Goal: Communication & Community: Answer question/provide support

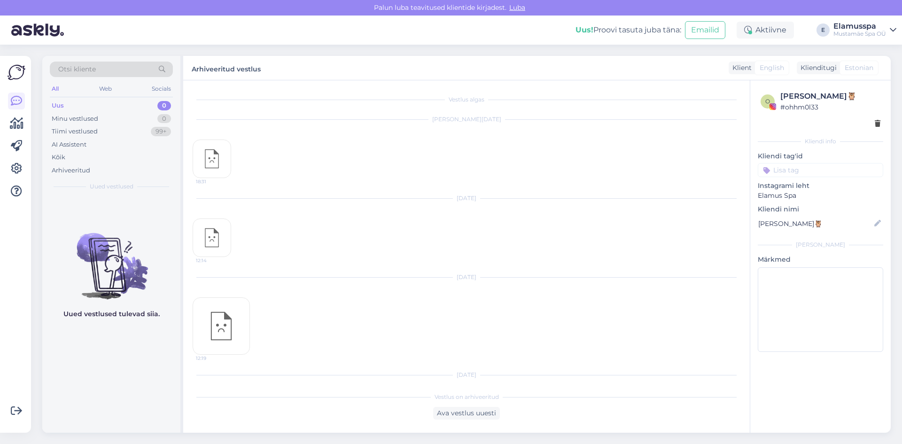
scroll to position [199, 0]
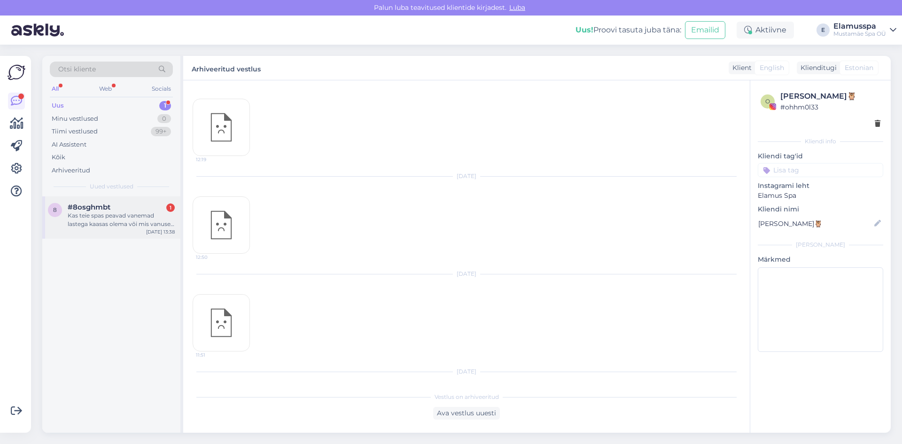
click at [143, 209] on div "#8osghmbt 1" at bounding box center [121, 207] width 107 height 8
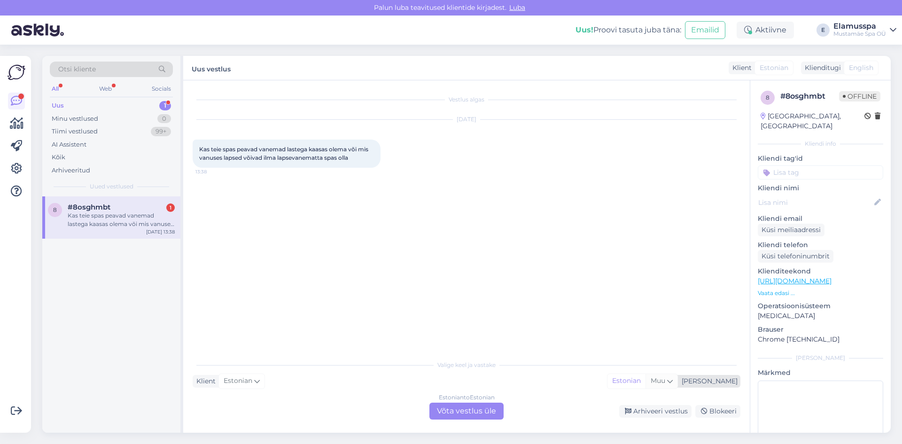
click at [677, 375] on div "Muu" at bounding box center [661, 381] width 32 height 14
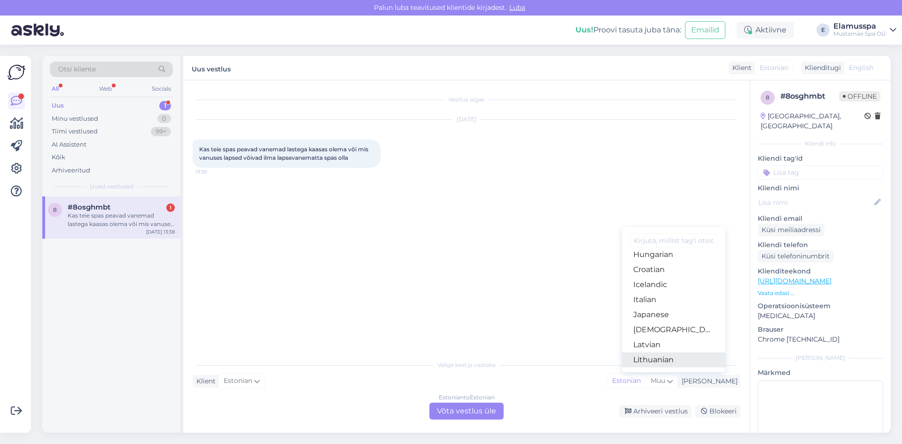
scroll to position [329, 0]
click at [685, 307] on link "Russian" at bounding box center [673, 309] width 103 height 15
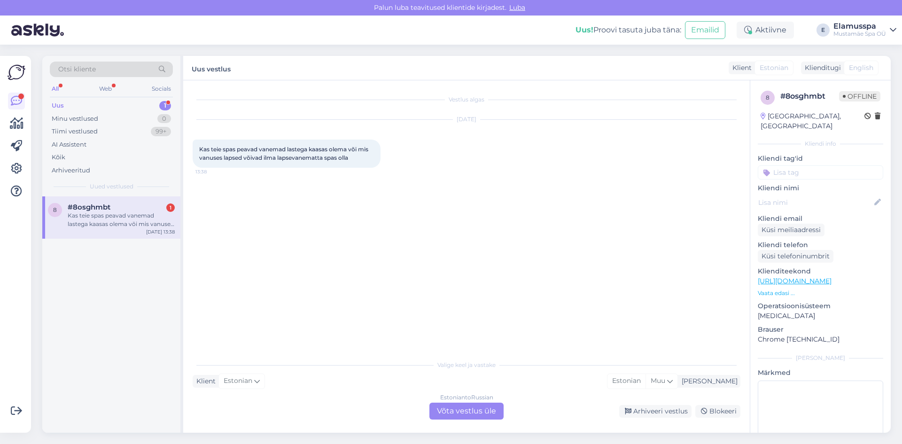
click at [482, 407] on div "Estonian to Russian Võta vestlus üle" at bounding box center [466, 410] width 74 height 17
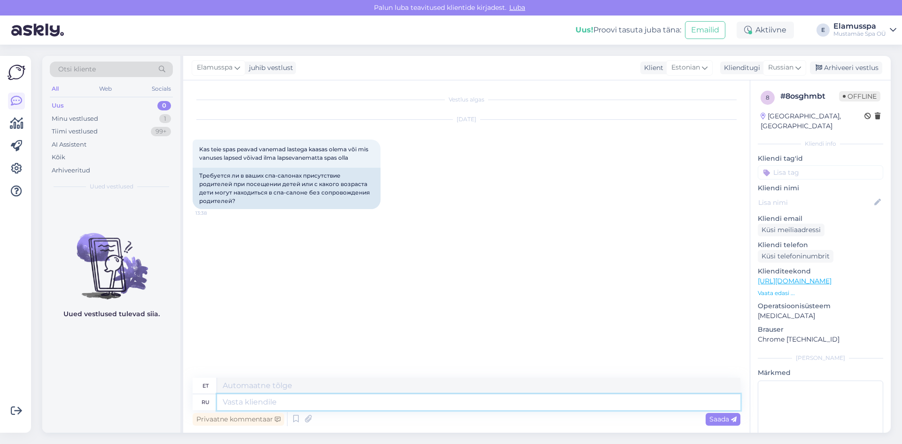
click at [312, 406] on textarea at bounding box center [478, 402] width 523 height 16
type textarea "Ü"
type textarea "Х"
type textarea "X"
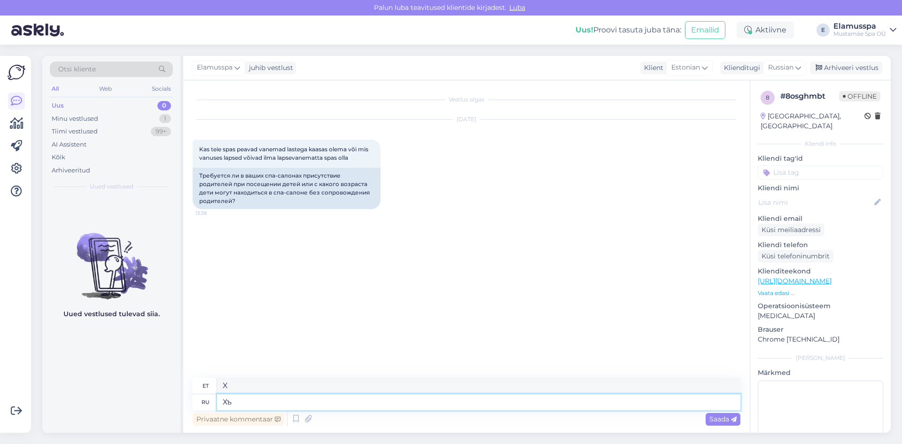
type textarea "Х"
type textarea "Ъ"
type textarea "Х"
type textarea "X"
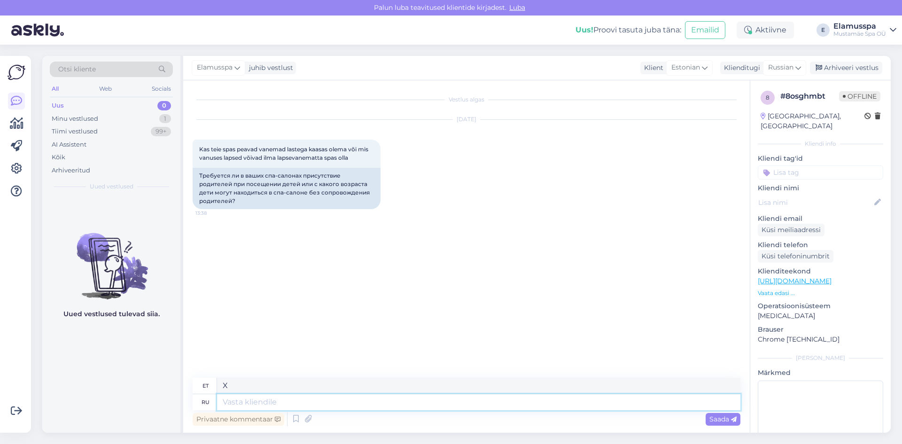
type textarea "З"
type textarea "Z"
type textarea "Здравствуйте"
type textarea "Tere"
type textarea "Здравствуйте!"
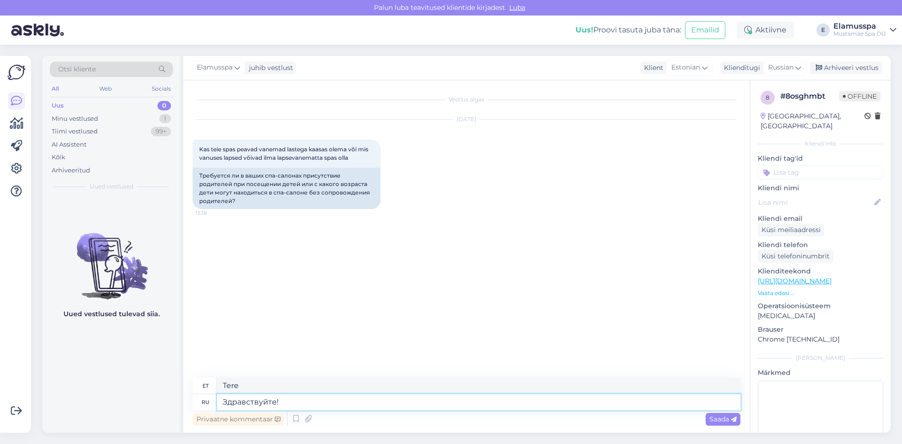
type textarea "Tere!"
type textarea "Здравствуйте!"
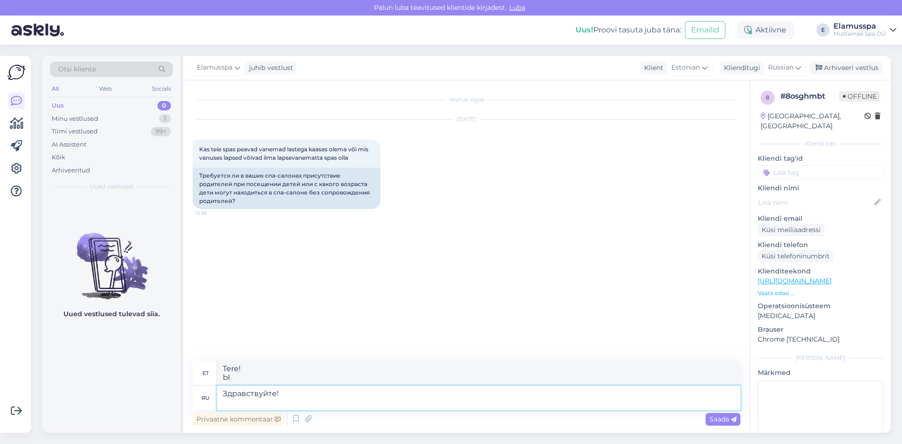
type textarea "Tere!"
type textarea "Здравствуйте! В"
type textarea "Tere! B"
type textarea "Здравствуйте! В на"
type textarea "Tere! V sees"
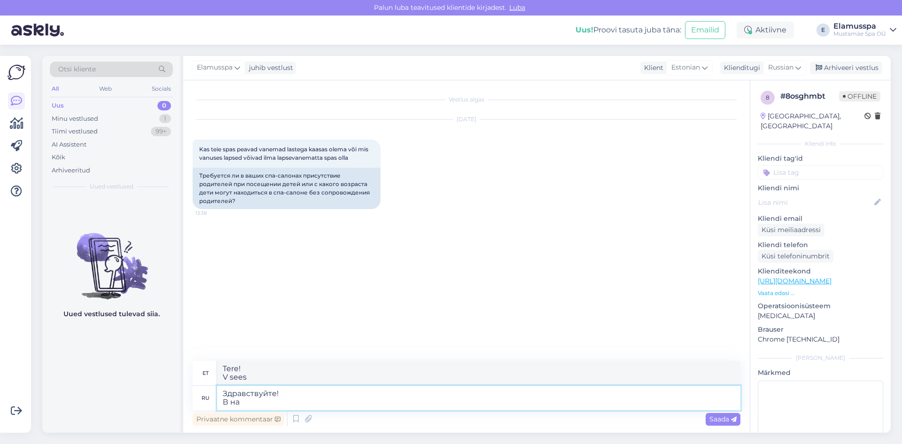
type textarea "Здравствуйте! В нашем"
type textarea "Tere! Meie"
type textarea "Здравствуйте! В нашем са"
type textarea "Tere! Meie omanduses"
type textarea "Здравствуйте! В нашем"
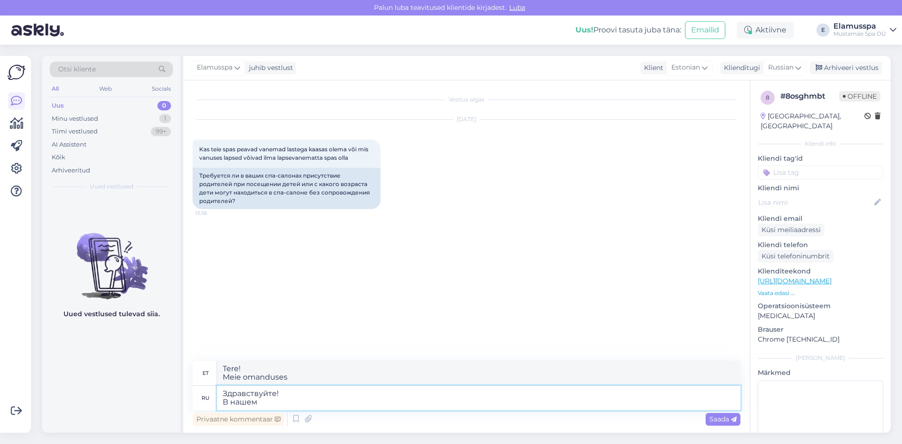
type textarea "Tere! Meie"
type textarea "Здравствуйте! В"
type textarea "Tere! B"
type textarea "Здравствуйте! В [GEOGRAPHIC_DATA]"
type textarea "Tere! Elamuses"
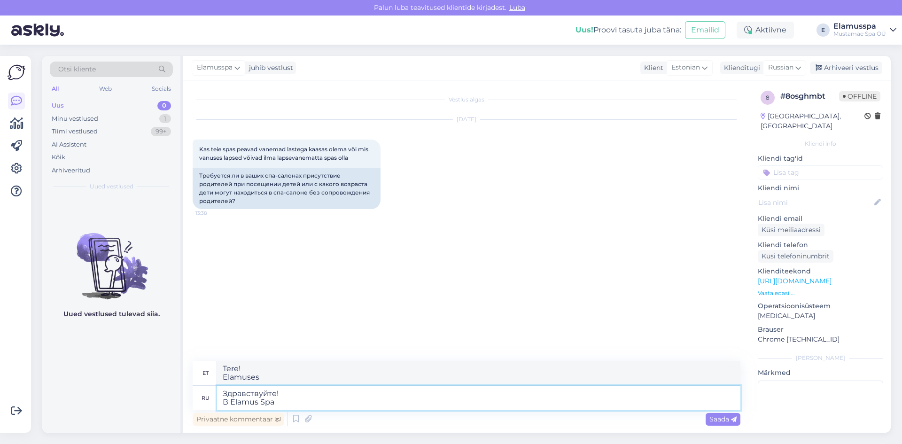
type textarea "Здравствуйте! В Elamus Spa"
type textarea "Tere! Elamus Spaas"
type textarea "Здравствуйте! В Elamus Spa"
type textarea "Tere! Elamus Spaas"
type textarea "Здравствуйте! В Elamus Spa"
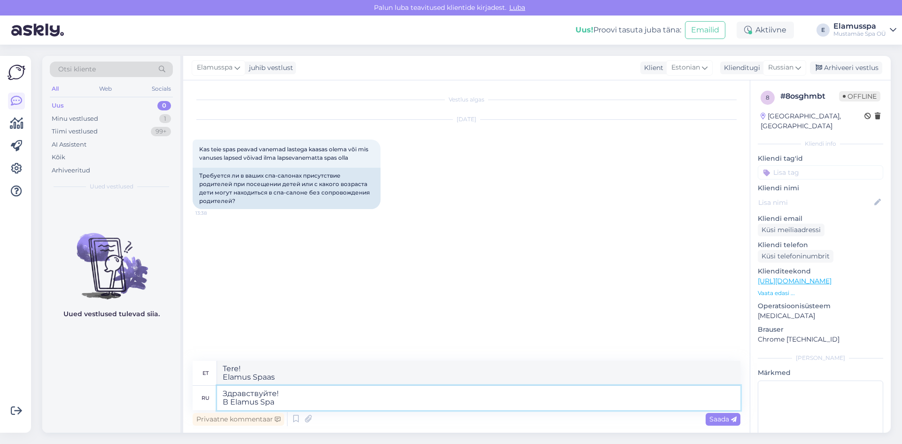
type textarea "Tere! Elamus Spaas ja"
type textarea "Здравствуйте! В Elamus Spa м"
type textarea "Tere! Elamus Spaas m"
type textarea "Здравствуйте! В Elamus Spa можг"
type textarea "Tere! Elamus Spaas saate"
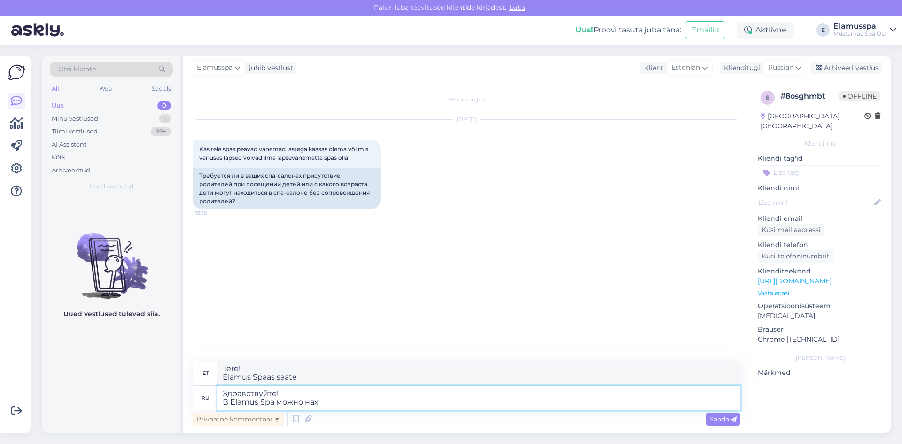
type textarea "Здравствуйте! В Elamus Spa можно нахо"
type textarea "Tere! Elamus Spaas leiad"
type textarea "Здравствуйте! В Elamus Spa можно находиться"
type textarea "Tere! Elamus Spaas saab ööbida"
type textarea "Здравствуйте! В Elamus Spa можно находиться б"
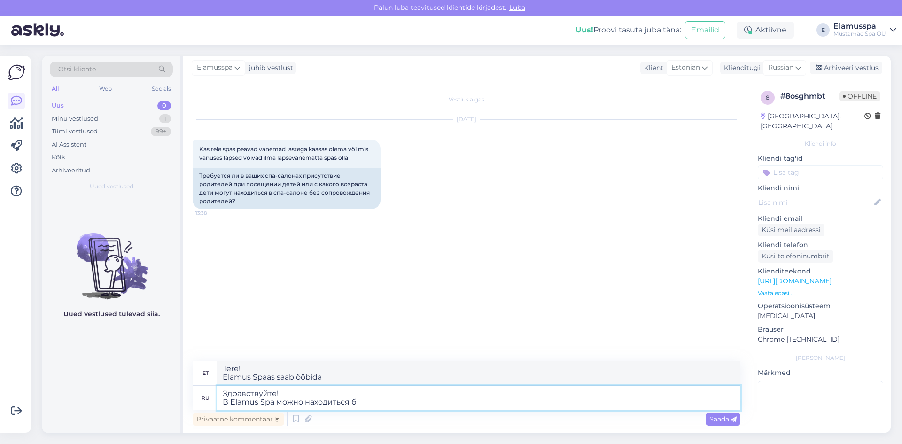
type textarea "Tere! Elamus Spaas [PERSON_NAME] b"
type textarea "Здравствуйте! В Elamus Spa можно находиться бесконечно"
type textarea "Tere! Elamus Spaasse võid jääda igaveseks"
type textarea "Здравствуйте! В Elamus Spa можно находиться без"
type textarea "Tere! Elamus Spaas saab ööbida ka ilma"
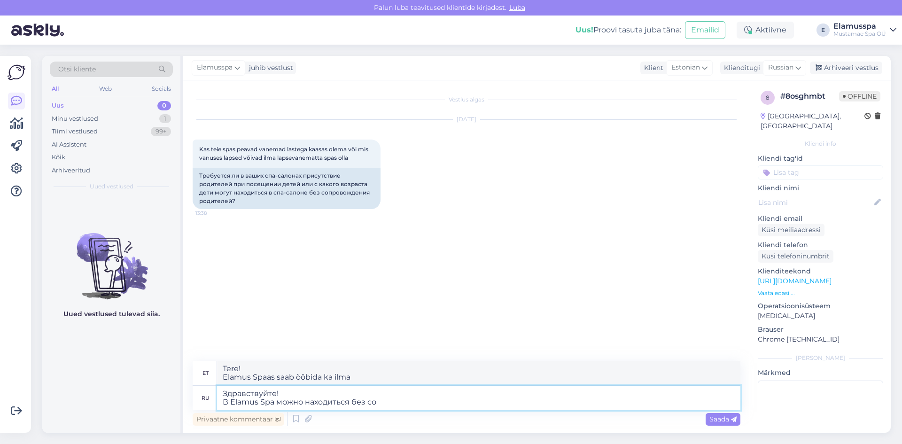
type textarea "Здравствуйте! В Elamus Spa можно находиться без сор"
type textarea "Tere! Elamus [PERSON_NAME] viibida ilma igasuguse mustuseta"
type textarea "Здравствуйте! В Elamus Spa можно находиться без сопро"
type textarea "Tere! Elamus Spaas saab viibida ilma saatjata."
type textarea "Здравствуйте! В Elamus Spa можно находиться без сопровождают"
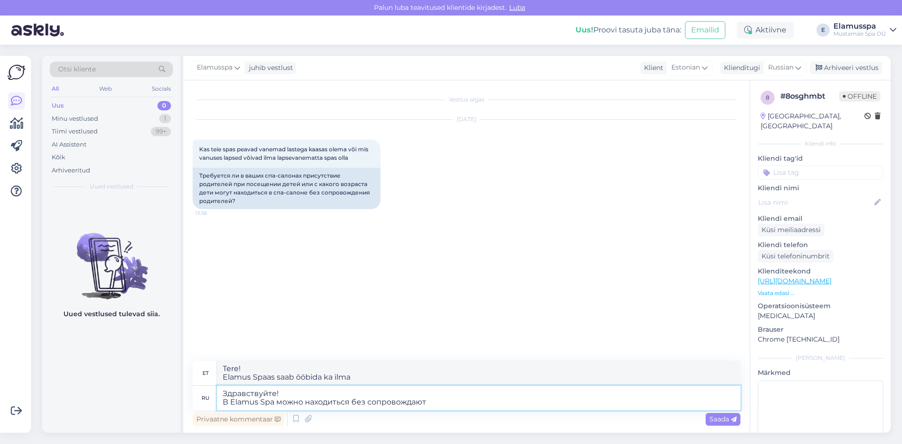
type textarea "Tere! Elamus Spaas saab viibida ka ilma saatjata"
type textarea "Здравствуйте! В Elamus Spa можно находиться без сопровожд"
type textarea "Tere! Elamus Spa on saatjata."
type textarea "Здравствуйте! В Elamus Spa можно находиться без сопровожде"
type textarea "Tere! Elamus Spaas saab viibida ilma saatjata."
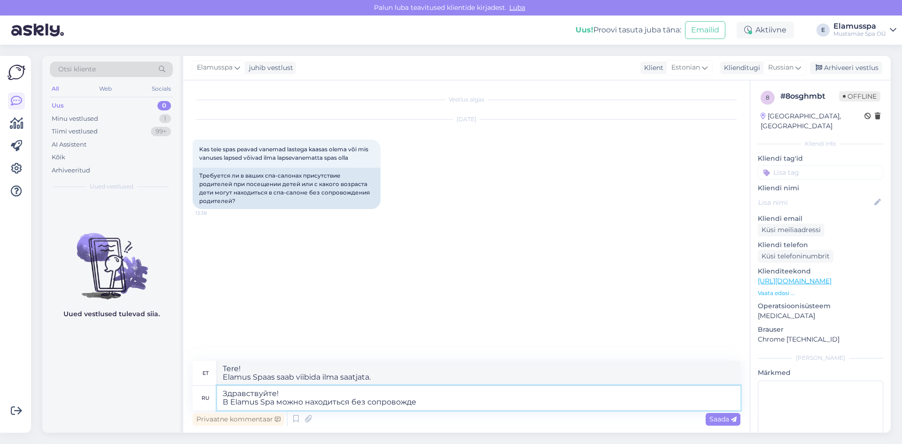
type textarea "Здравствуйте! В Elamus Spa можно находиться без сопровождения"
type textarea "Tere! Elamus Spaas saab viibida ka ilma saatjata"
type textarea "Здравствуйте! В Elamus Spa можно находиться без сопровождения"
type textarea "Tere! Elamus Spaas saab viibida ka ilma saatjata"
type textarea "Здравствуйте! В Elamus Spa можно находиться без сопровождения в"
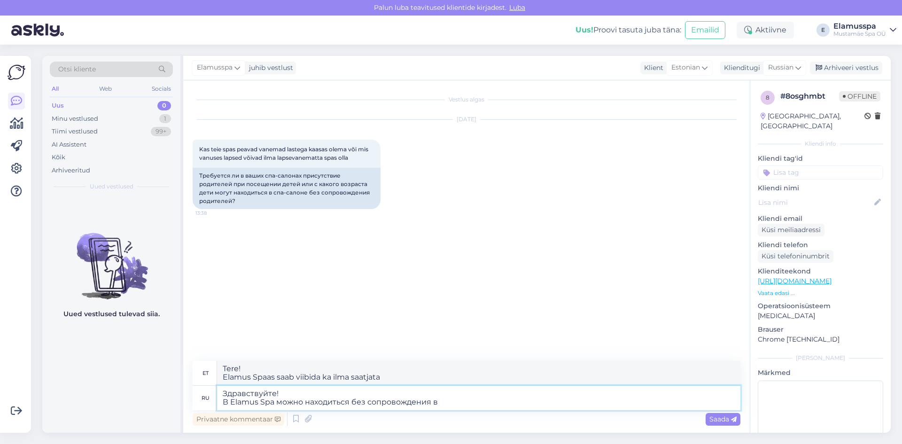
type textarea "Tere! Elamus Spaas saab viibida ilma saatjata"
type textarea "Здравствуйте! В Elamus Spa можно находиться без сопровождения вз"
type textarea "Tere! Elamus Spaasse saabuvad ainult täiskasvanud."
type textarea "Здравствуйте! В Elamus Spa можно находиться без сопровождения взро"
type textarea "Tere! Elamus Spaasse ei saabu täiskasvanu saatjata."
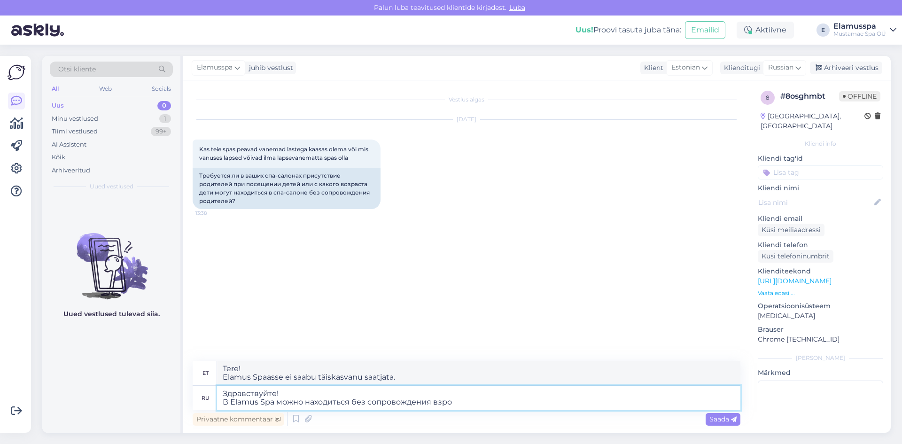
type textarea "Здравствуйте! В Elamus Spa можно находиться без сопровождения взрослых"
type textarea "Tere! Elamus Spaas saab viibida ka ilma saatjata"
type textarea "Здравствуйте! В Elamus Spa можно находиться без сопровождения взрослых м"
type textarea "Tere! Elamus Spaasse saabuvad ainult täiskasvanud."
type textarea "Здравствуйте! В Elamus Spa можно находиться без сопровождения взрослых"
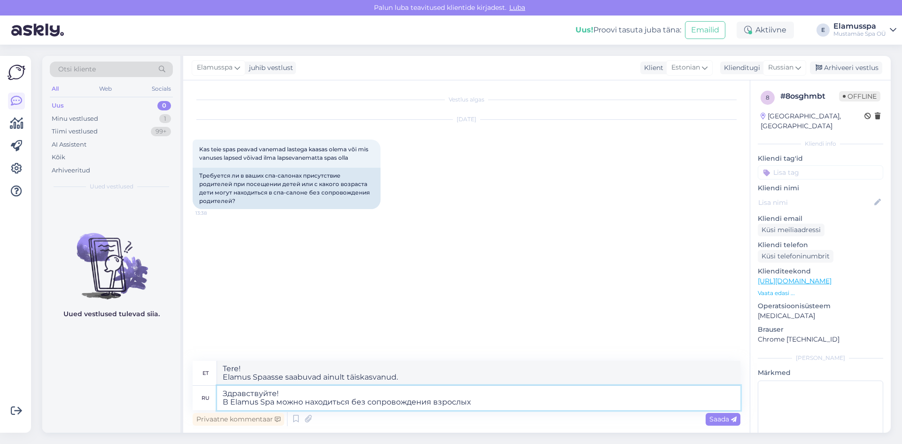
type textarea "Tere! Elamus Spa on saatjata"
type textarea "Здравствуйте! В Elamus Spa можно находиться без сопровождения взрослых с"
type textarea "Tere! Elamus Spaas viibivad ainult täiskasvanud, kellel on saatja."
type textarea "Здравствуйте! В Elamus Spa можно находиться без сопровождения взрослых с 13"
type textarea "Tere! Elamus Spa on avatud saatjata täiskasvanutele alates 13. eluaastast"
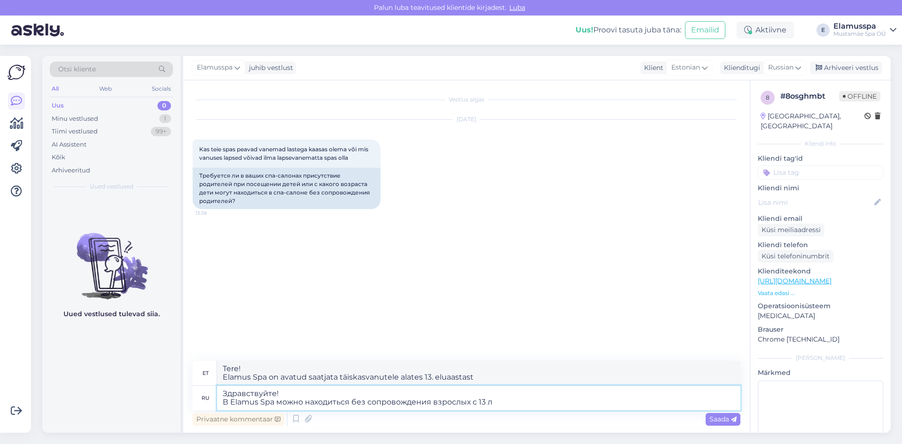
type textarea "Здравствуйте! В Elamus Spa можно находиться без сопровождения взрослых с 13 лк"
type textarea "Tere! Elamus Spa on saatjata alates 13 luksi"
type textarea "Здравствуйте! В Elamus Spa можно находиться без сопровождения взрослых с 13 ле"
type textarea "Tere! Elamus Spaad saab külastada ilma täiskasvanu järelvalveta alates 13. elua…"
type textarea "Здравствуйте! В Elamus Spa можно находиться без сопровождения взрослых с 13 лет"
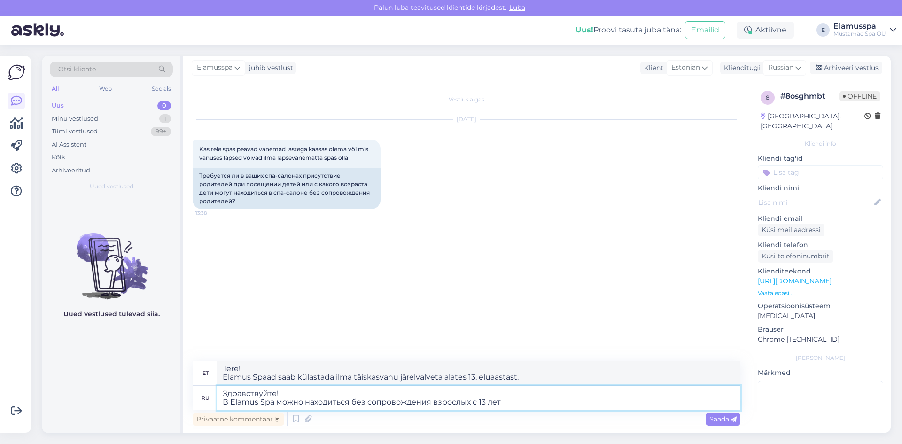
type textarea "Tere! Elamus Spaad saab külastada ilma täiskasvanu järelvalveta alates 13. elua…"
type textarea "Здравствуйте! В Elamus Spa можно находиться без сопровождения взрослых с 13 лет."
type textarea "Tere! Elamus Spaad saab külastada ilma täiskasvanu järelvalveta alates 13. elua…"
type textarea "Здравствуйте! В Elamus Spa можно находиться без сопровождения взрослых с 13 лет."
click at [732, 421] on icon at bounding box center [734, 420] width 6 height 6
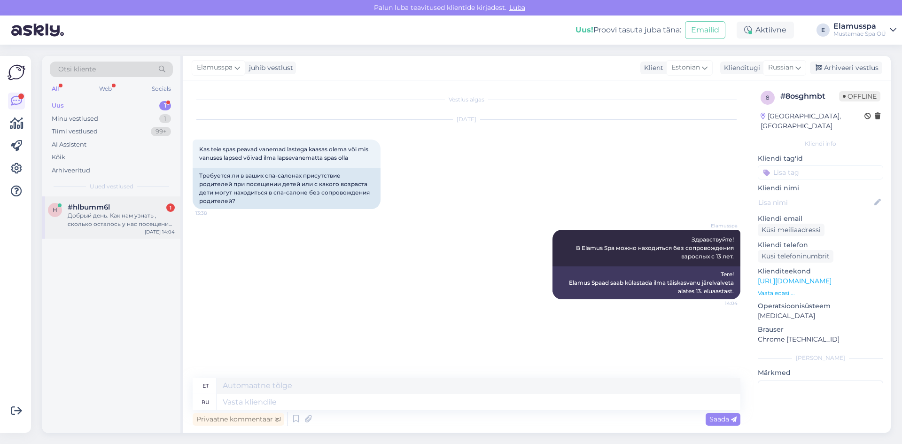
click at [107, 211] on div "Добрый день. Как нам узнать , сколько осталось у нас посещений на абонементе и …" at bounding box center [121, 219] width 107 height 17
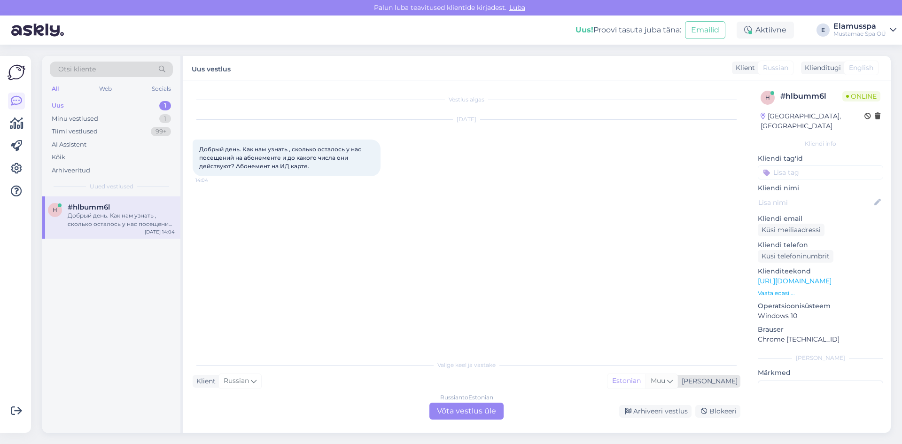
click at [665, 381] on span "Muu" at bounding box center [657, 380] width 15 height 8
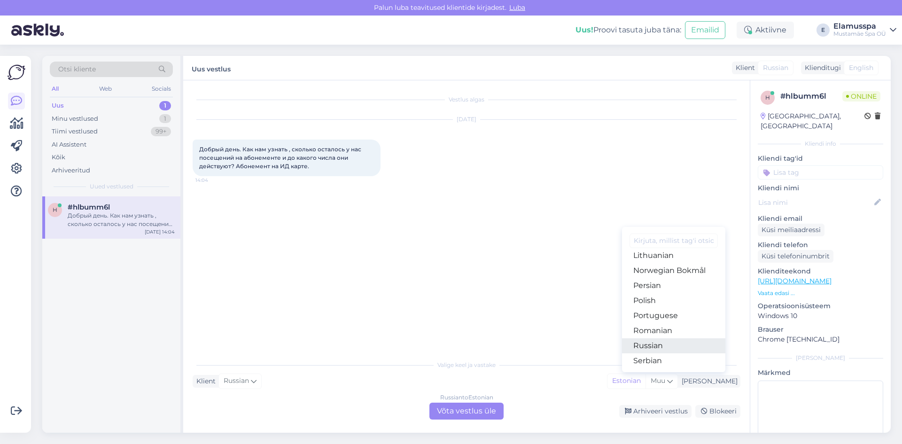
click at [687, 349] on link "Russian" at bounding box center [673, 345] width 103 height 15
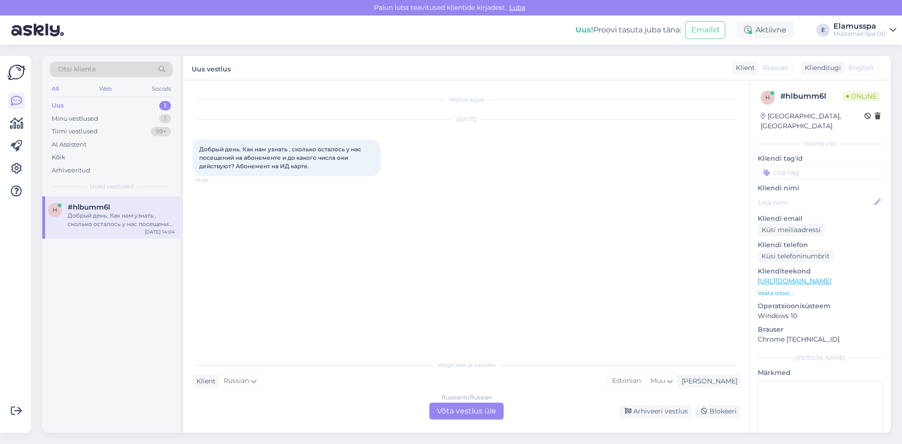
click at [493, 410] on div "Russian to Russian Võta vestlus üle" at bounding box center [466, 410] width 74 height 17
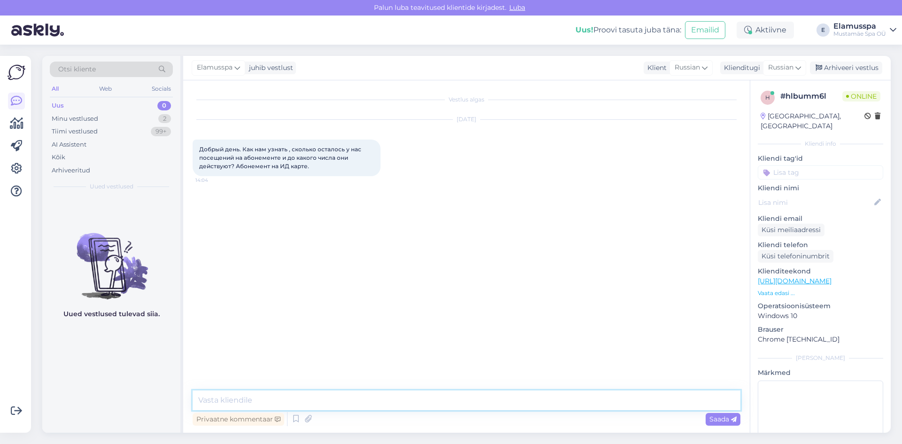
click at [484, 403] on textarea at bounding box center [467, 400] width 548 height 20
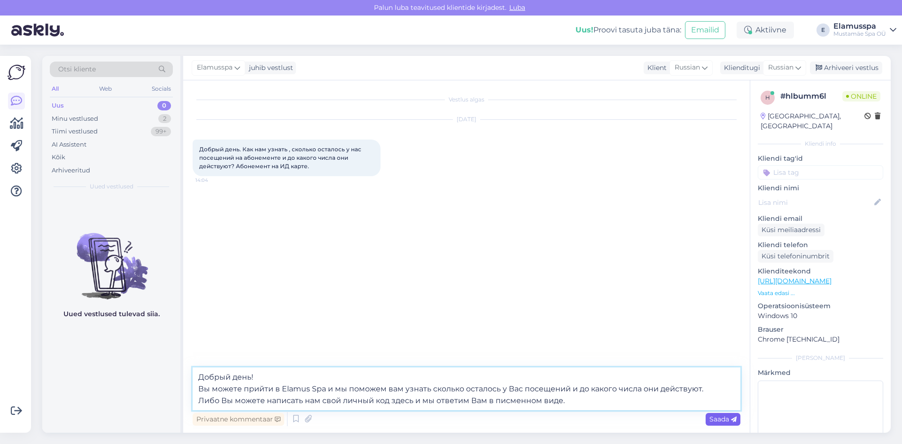
type textarea "Добрый день! Вы можете прийти в Elamus Spa и мы поможем вам узнать сколько оста…"
click at [734, 422] on span "Saada" at bounding box center [722, 419] width 27 height 8
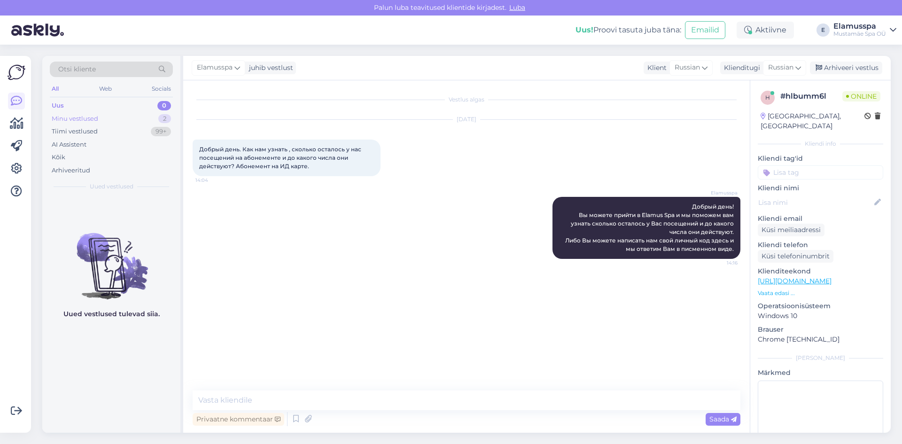
click at [170, 117] on div "2" at bounding box center [164, 118] width 13 height 9
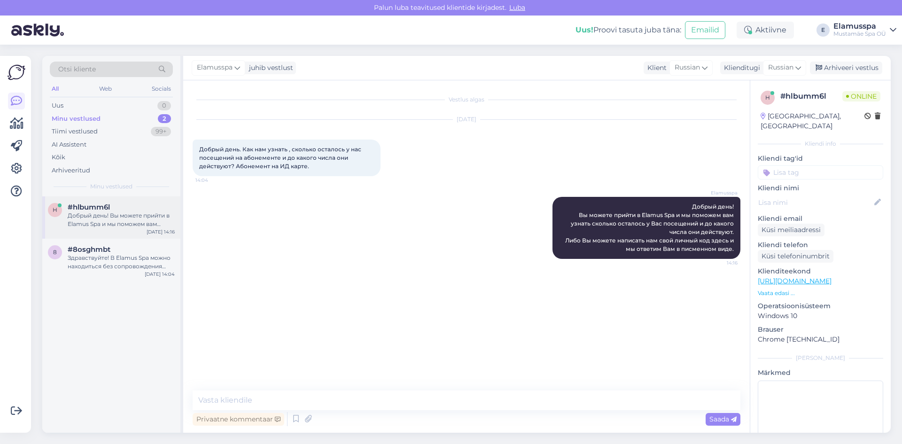
click at [165, 222] on div "Добрый день! Вы можете прийти в Elamus Spa и мы поможем вам узнать сколько оста…" at bounding box center [121, 219] width 107 height 17
click at [141, 261] on div "Здравствуйте! В Elamus Spa можно находиться без сопровождения взрослых с 13 лет." at bounding box center [121, 262] width 107 height 17
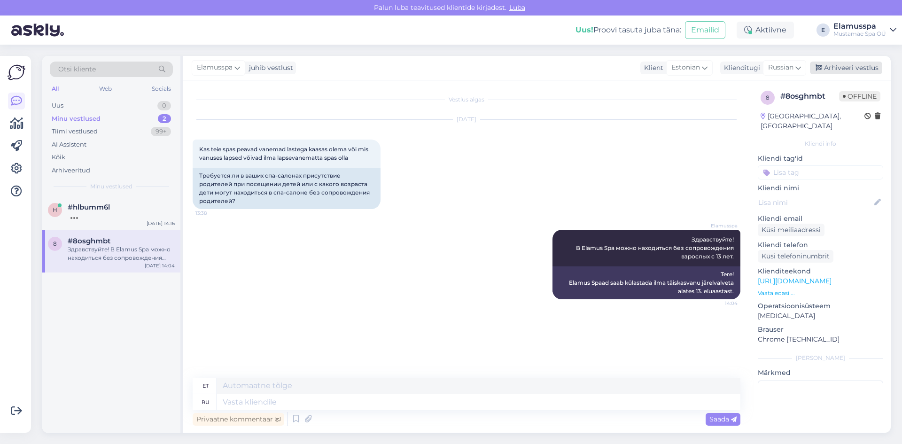
click at [864, 67] on div "Arhiveeri vestlus" at bounding box center [846, 68] width 72 height 13
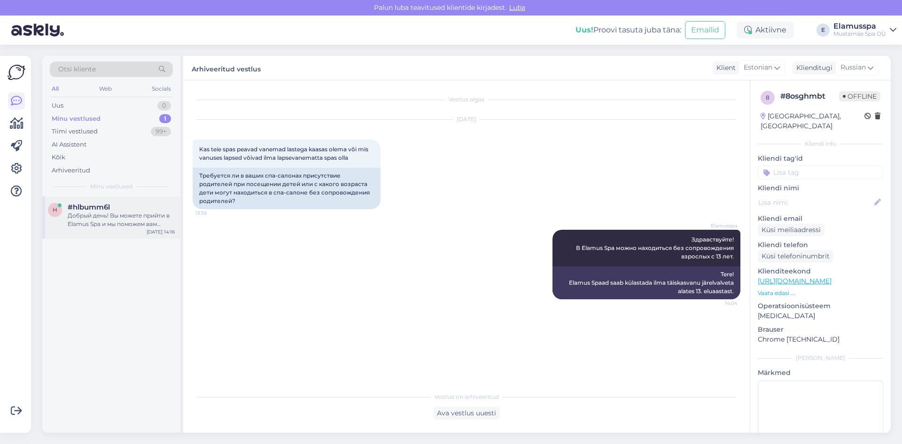
click at [142, 217] on div "Добрый день! Вы можете прийти в Elamus Spa и мы поможем вам узнать сколько оста…" at bounding box center [121, 219] width 107 height 17
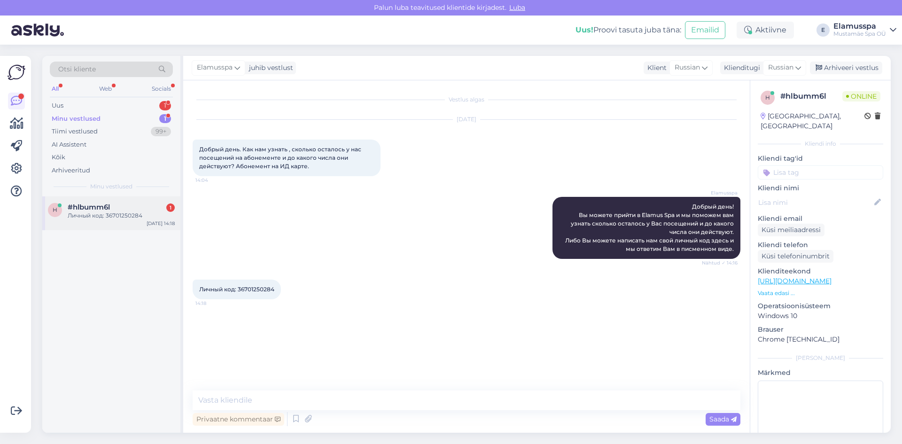
click at [132, 216] on div "Личный код: 36701250284" at bounding box center [121, 215] width 107 height 8
click at [254, 403] on textarea at bounding box center [467, 400] width 548 height 20
type textarea "[PERSON_NAME]"
type textarea "Ц"
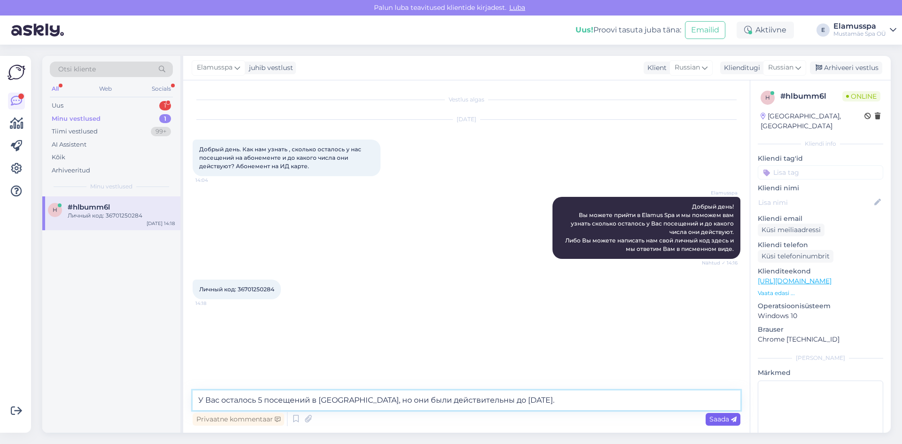
type textarea "У Вас осталось 5 посещений в [GEOGRAPHIC_DATA], но они были действительны до [D…"
click at [732, 420] on icon at bounding box center [734, 420] width 6 height 6
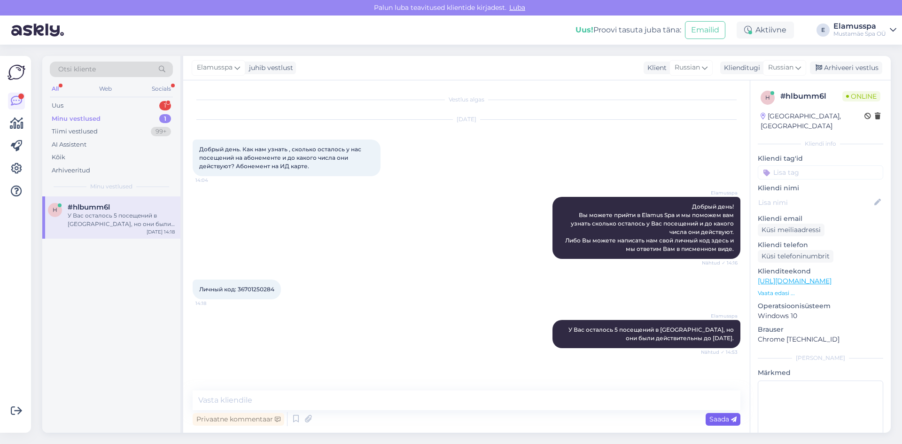
scroll to position [34, 0]
